Goal: Navigation & Orientation: Find specific page/section

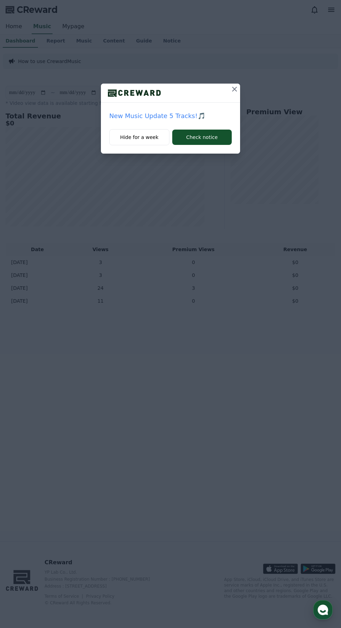
click at [234, 87] on icon at bounding box center [235, 89] width 8 height 8
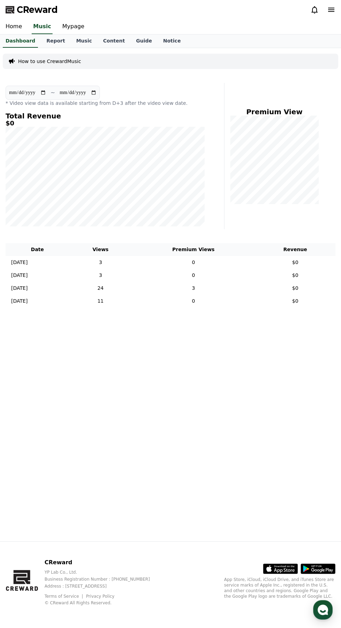
click at [315, 9] on icon at bounding box center [315, 10] width 8 height 8
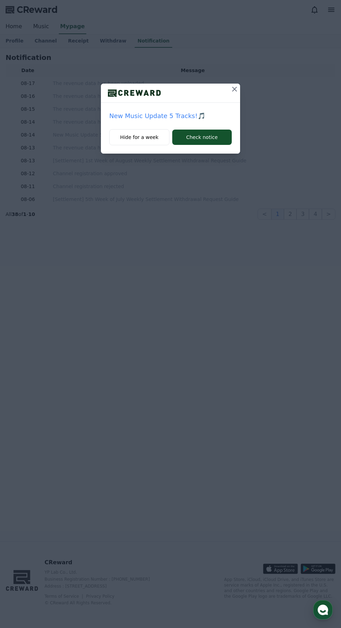
click at [234, 86] on icon at bounding box center [235, 89] width 8 height 8
